Goal: Book appointment/travel/reservation

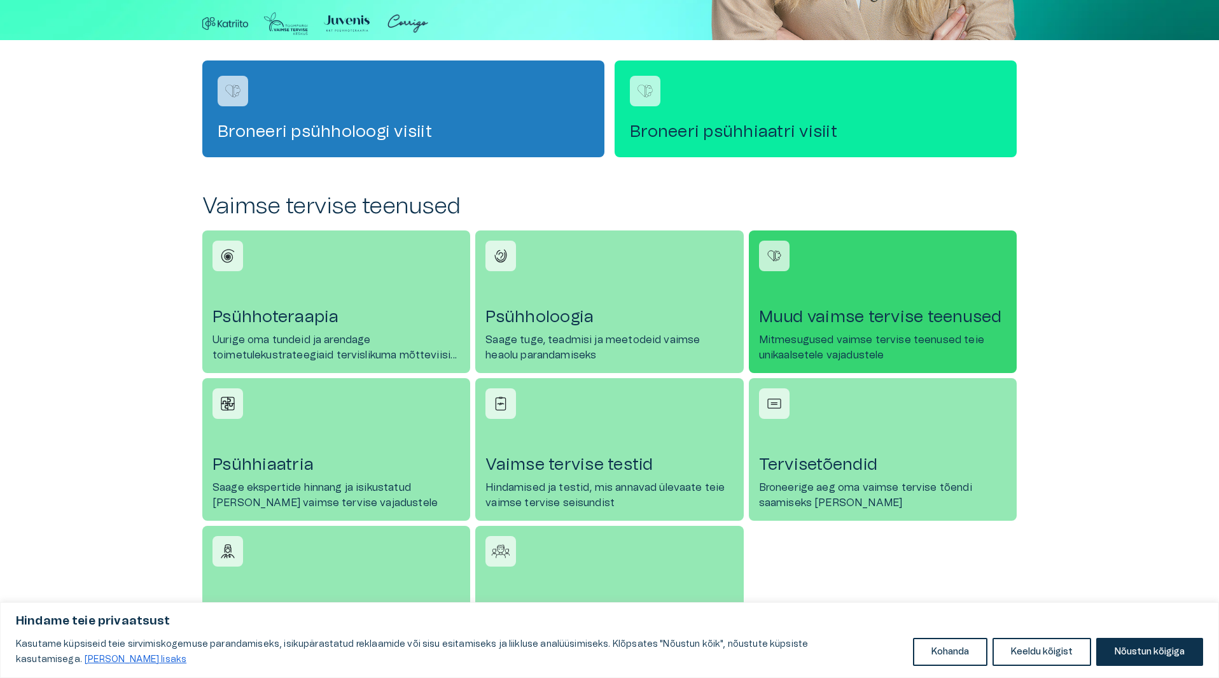
scroll to position [445, 0]
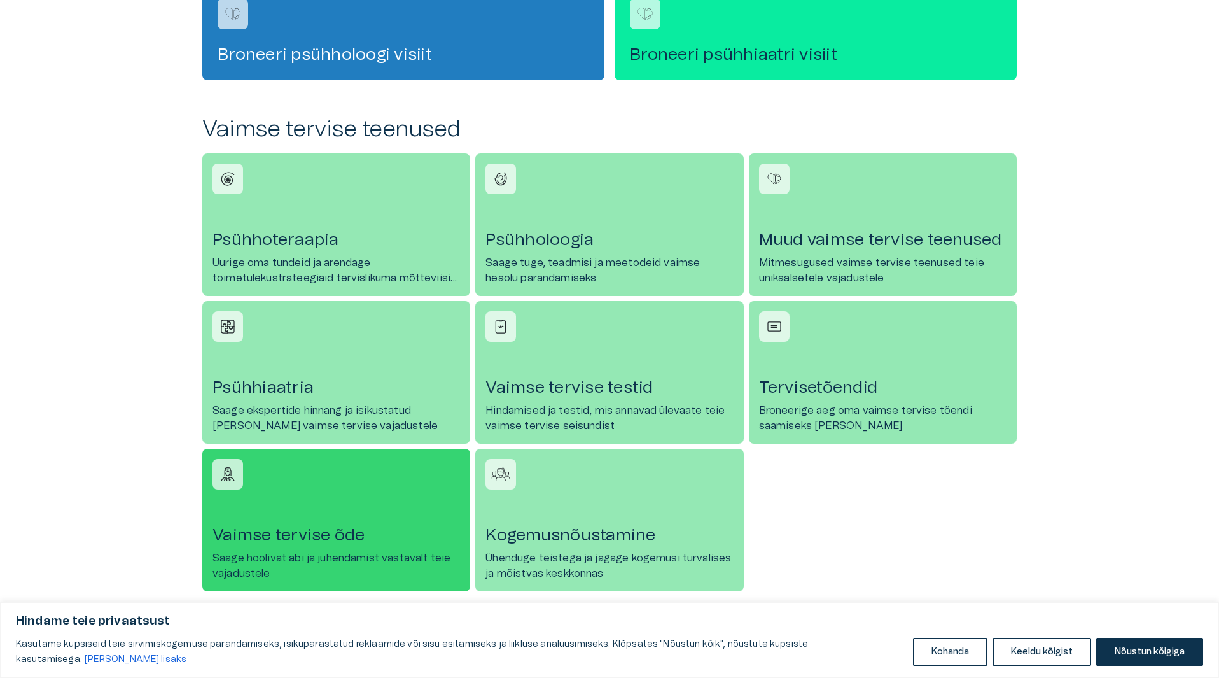
click at [433, 487] on link "Vaimse tervise õde [PERSON_NAME] hoolivat abi ja juhendamist vastavalt teie vaj…" at bounding box center [336, 520] width 268 height 143
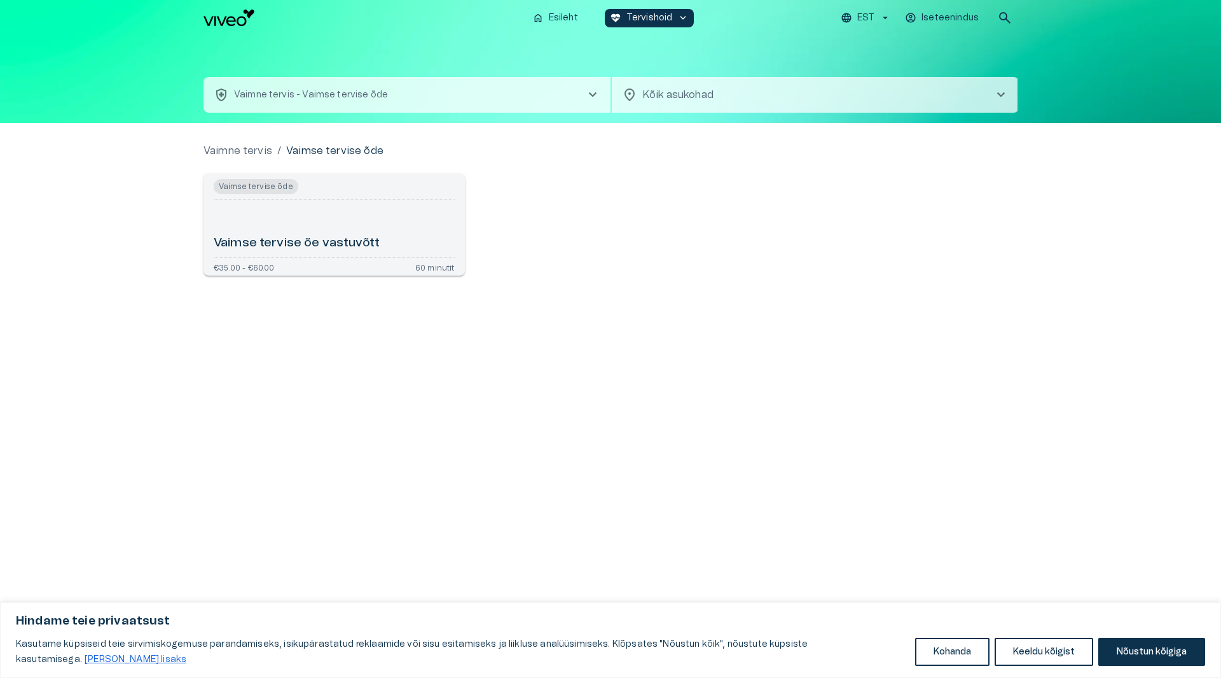
click at [399, 239] on div "Vaimse tervise õe vastuvõtt" at bounding box center [334, 228] width 241 height 47
